Goal: Entertainment & Leisure: Consume media (video, audio)

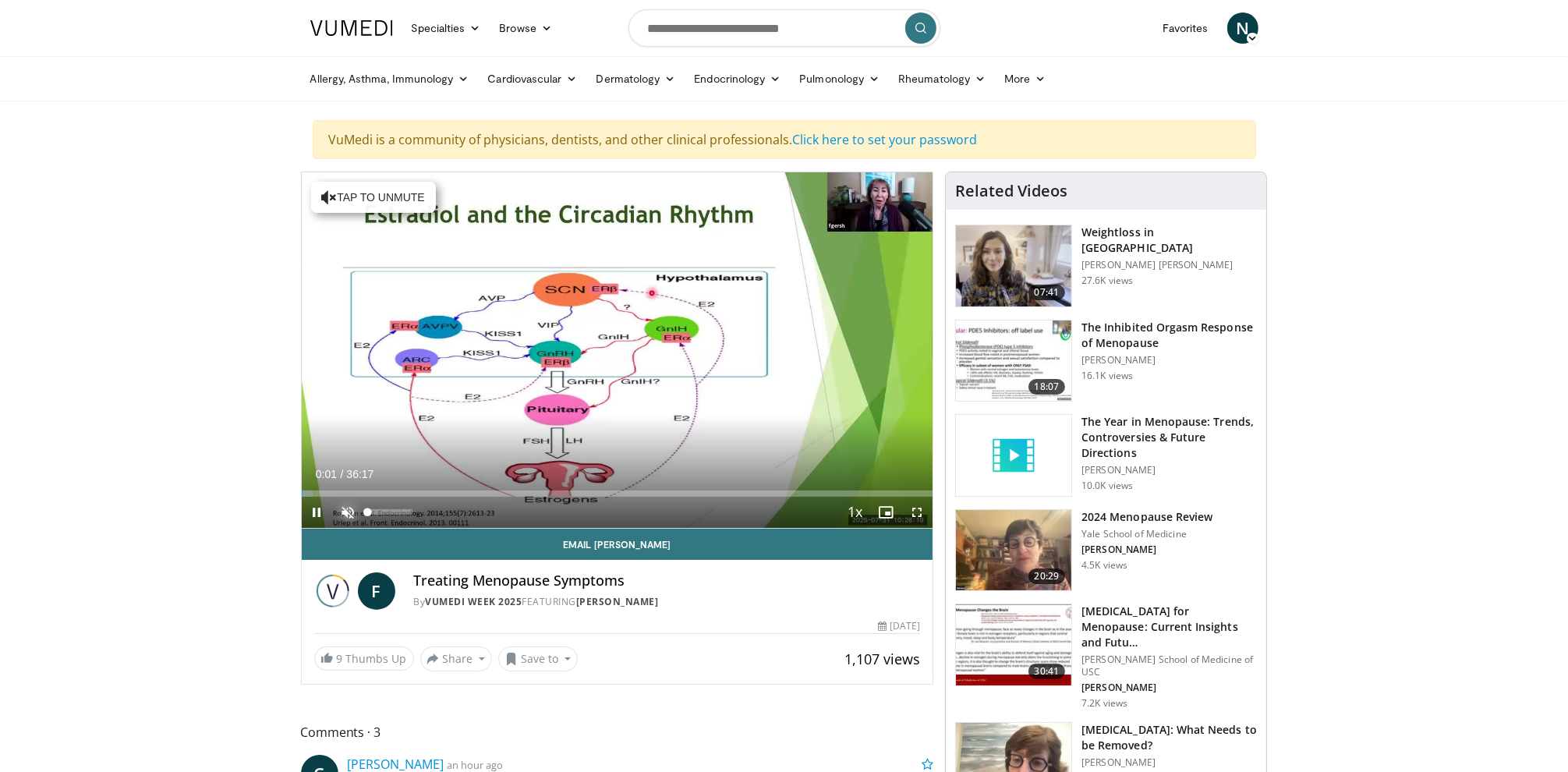
click at [349, 512] on span "Video Player" at bounding box center [348, 512] width 31 height 31
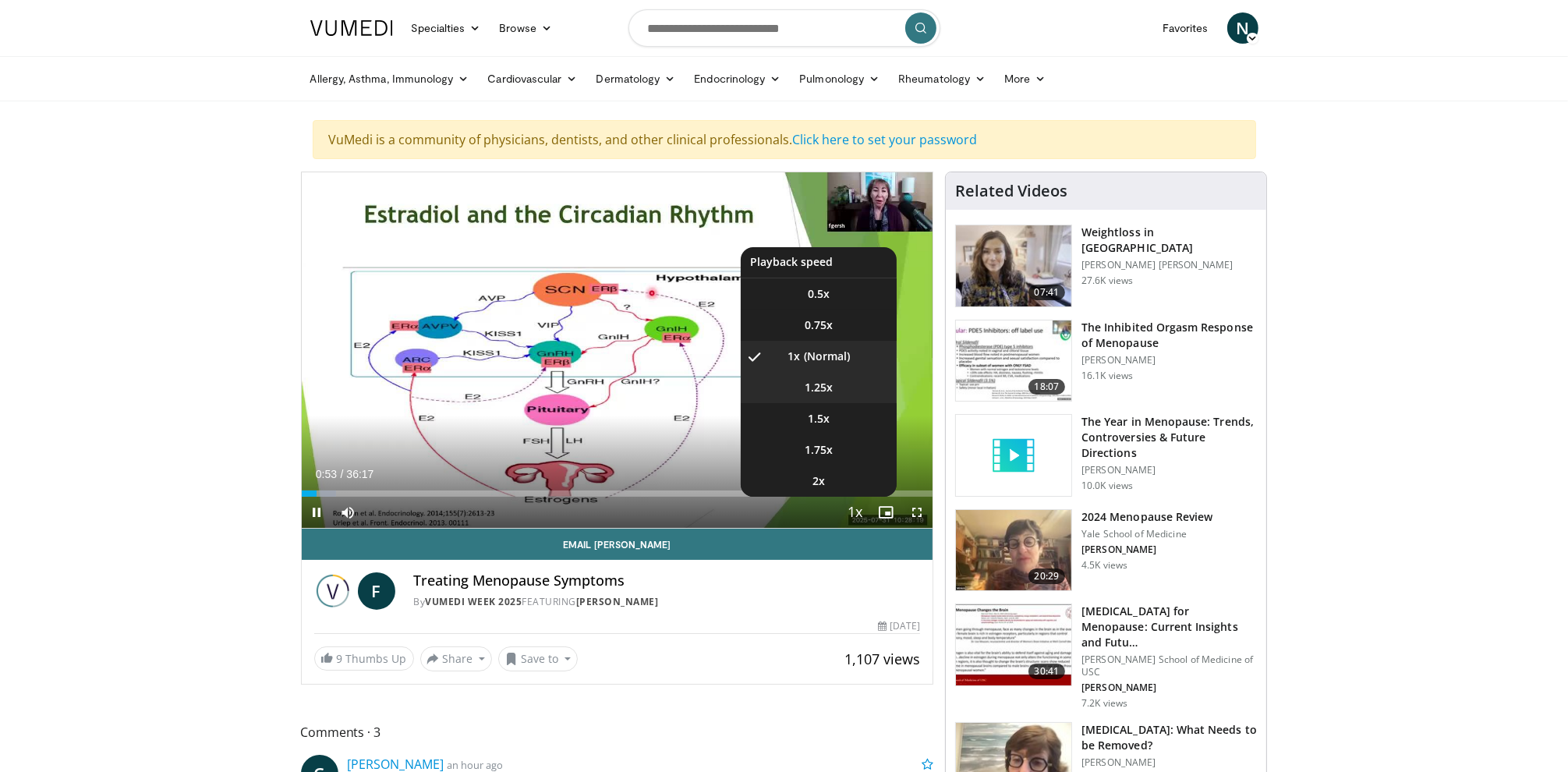
click at [846, 382] on li "1.25x" at bounding box center [819, 387] width 156 height 31
click at [869, 513] on button "Playback Rate" at bounding box center [855, 512] width 31 height 31
click at [838, 419] on li "1.5x" at bounding box center [819, 419] width 156 height 31
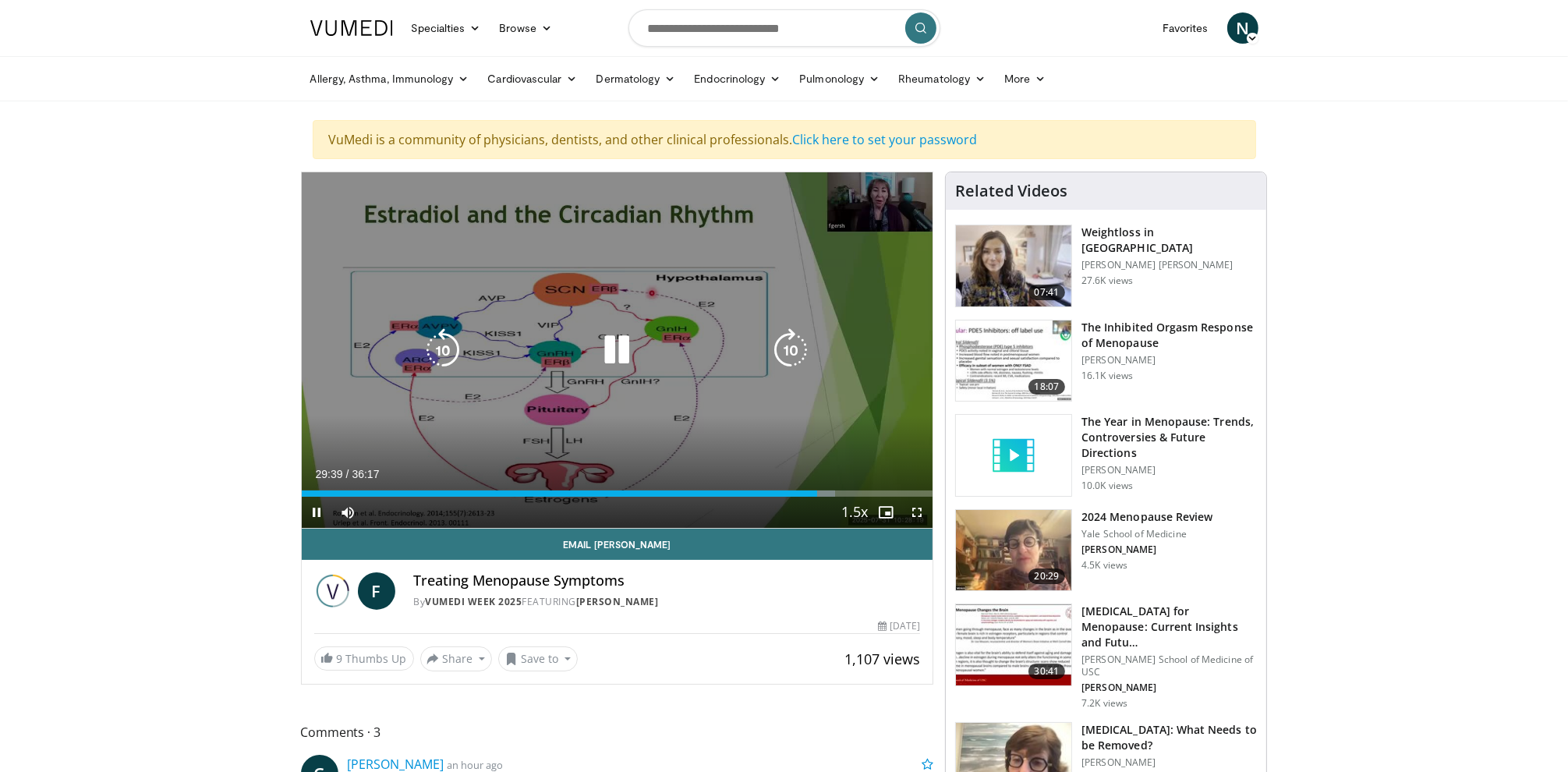
click at [614, 341] on icon "Video Player" at bounding box center [617, 351] width 44 height 44
